Goal: Navigation & Orientation: Find specific page/section

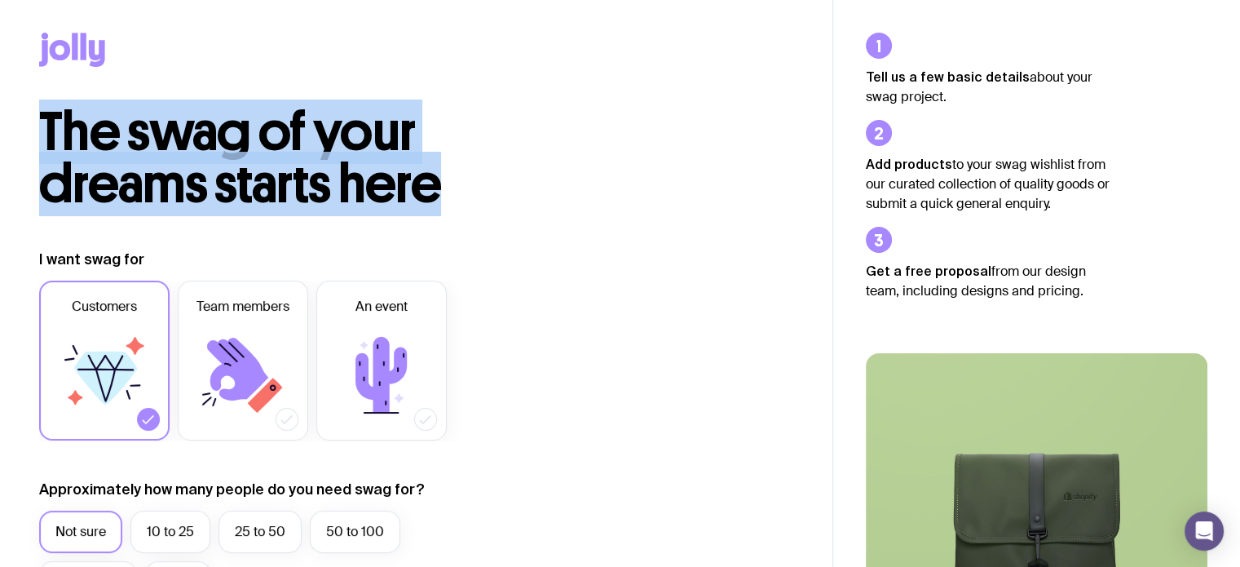
drag, startPoint x: 443, startPoint y: 196, endPoint x: 43, endPoint y: 121, distance: 407.2
click at [43, 121] on h2 "The swag of your dreams starts here" at bounding box center [313, 158] width 548 height 104
click at [42, 122] on span "The swag of your dreams starts here" at bounding box center [240, 157] width 402 height 117
drag, startPoint x: 40, startPoint y: 123, endPoint x: 443, endPoint y: 195, distance: 409.9
click at [443, 195] on h2 "The swag of your dreams starts here" at bounding box center [313, 158] width 548 height 104
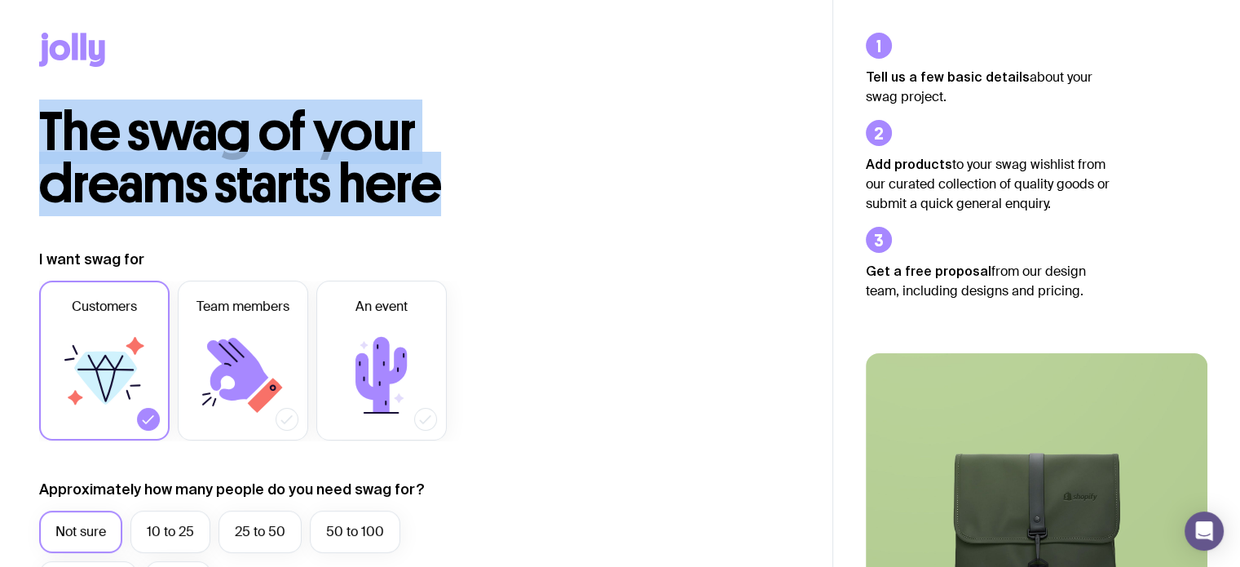
click at [447, 191] on h2 "The swag of your dreams starts here" at bounding box center [313, 158] width 548 height 104
drag, startPoint x: 442, startPoint y: 192, endPoint x: 37, endPoint y: 136, distance: 408.9
click at [37, 136] on div "The swag of your dreams starts here" at bounding box center [416, 158] width 832 height 104
click at [95, 50] on icon at bounding box center [97, 53] width 16 height 27
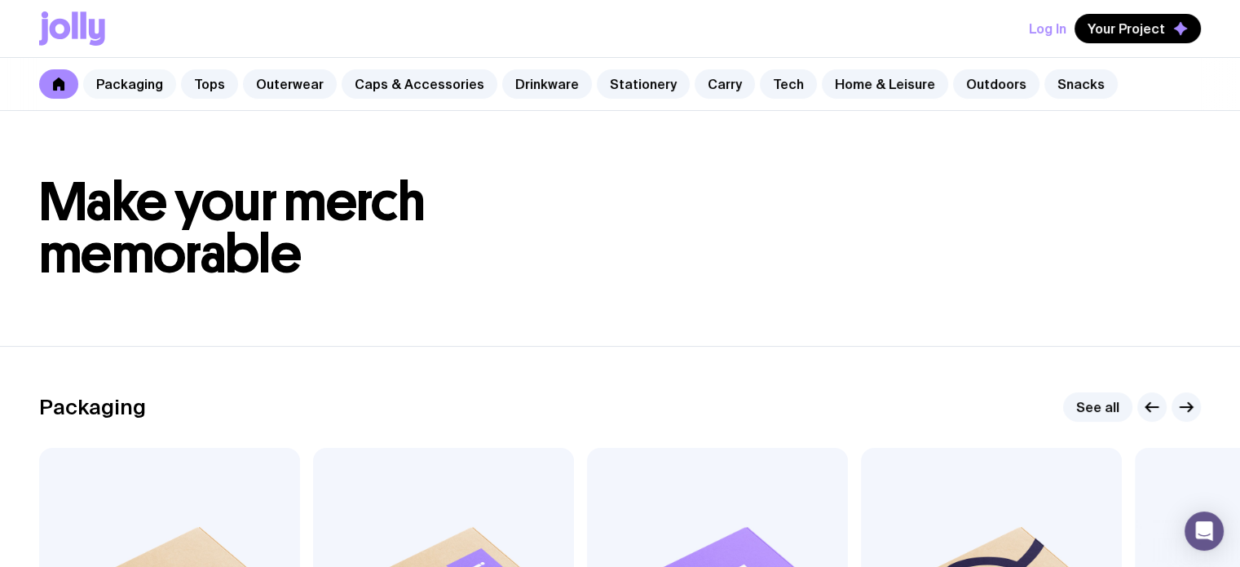
click at [143, 86] on link "Packaging" at bounding box center [129, 83] width 93 height 29
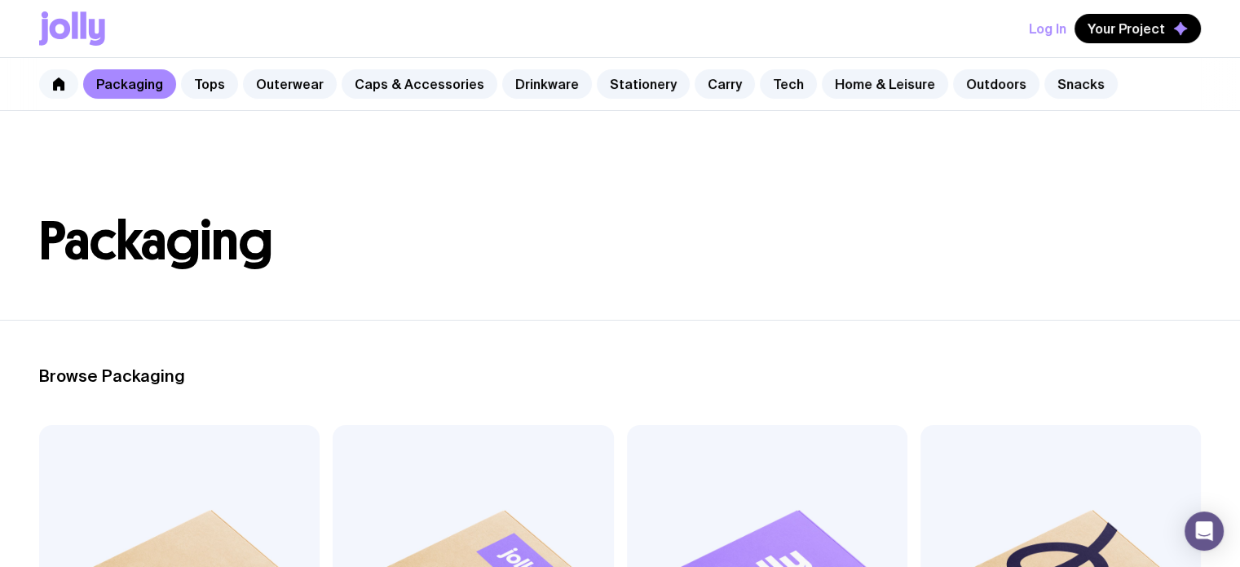
click at [55, 77] on icon at bounding box center [58, 83] width 13 height 13
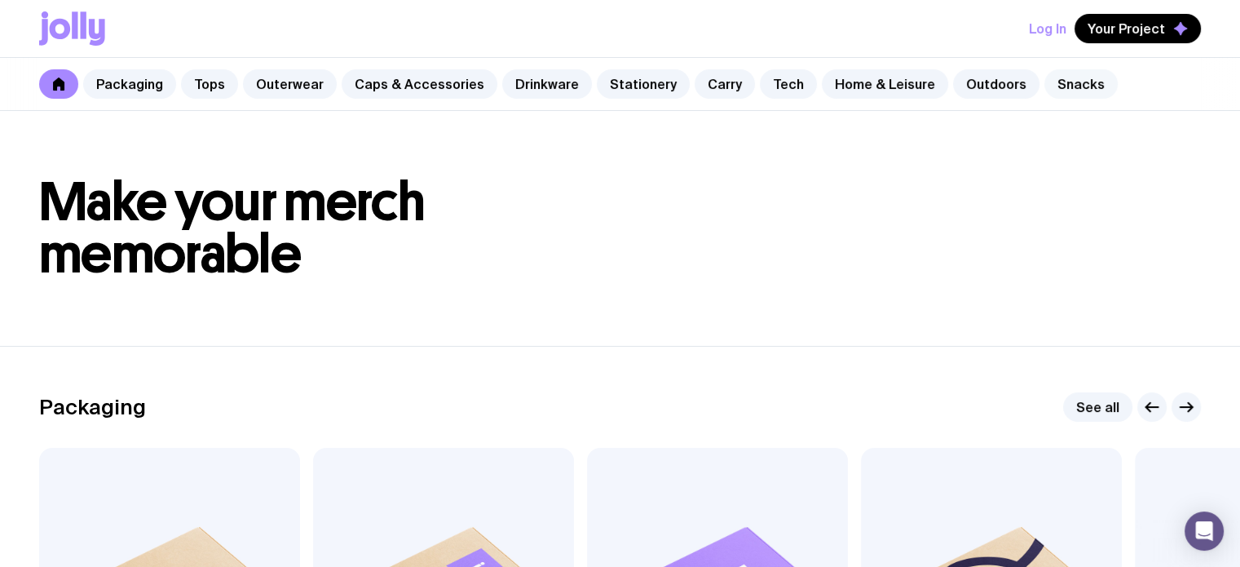
click at [1048, 90] on link "Snacks" at bounding box center [1080, 83] width 73 height 29
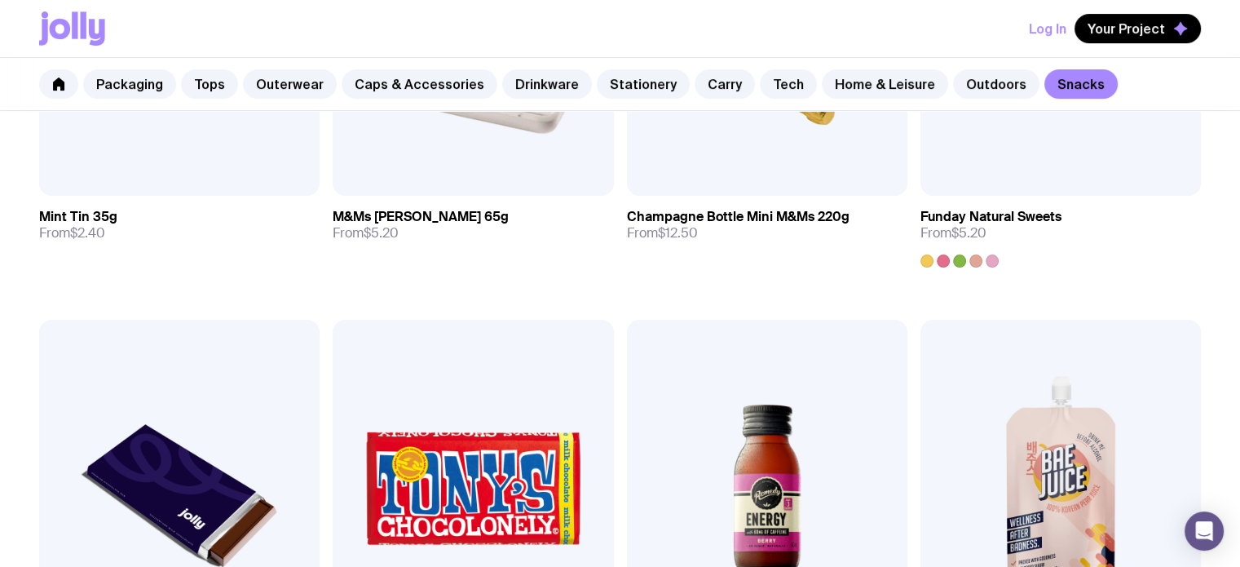
scroll to position [245, 0]
